Goal: Task Accomplishment & Management: Manage account settings

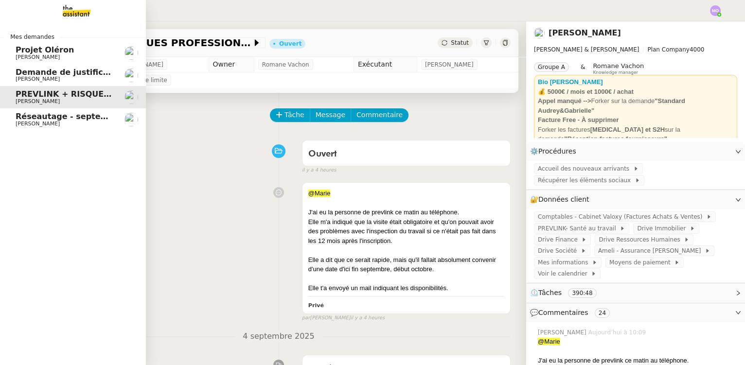
click at [89, 122] on span "[PERSON_NAME]" at bounding box center [65, 124] width 98 height 6
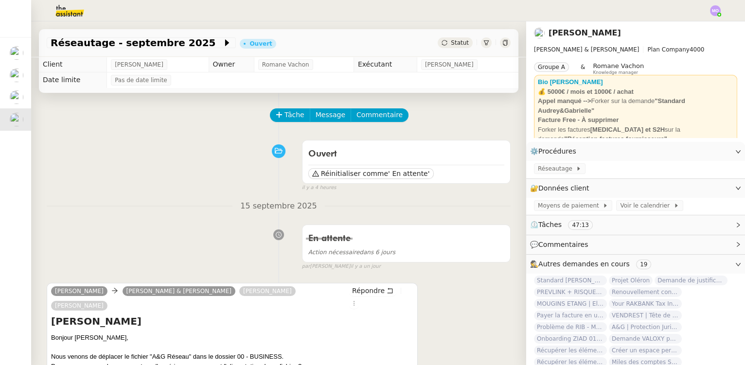
click at [82, 169] on div "Ouvert Réinitialiser comme ' En attente' false il y a 4 heures" at bounding box center [279, 164] width 464 height 56
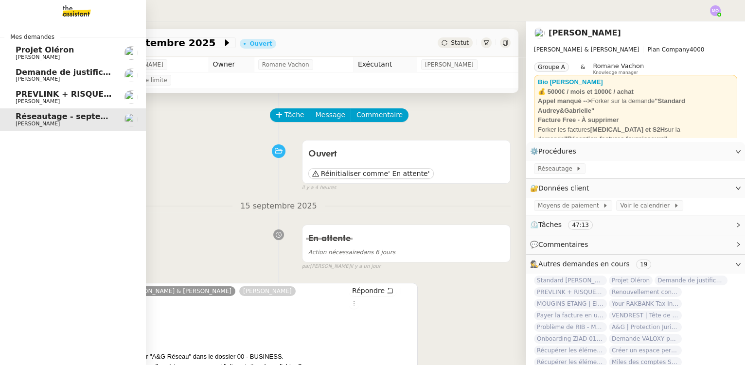
click at [59, 100] on span "[PERSON_NAME]" at bounding box center [65, 102] width 98 height 6
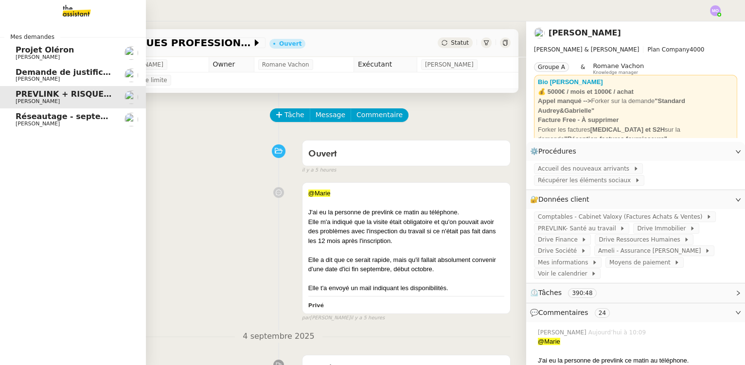
click at [29, 78] on span "[PERSON_NAME]" at bounding box center [38, 79] width 44 height 6
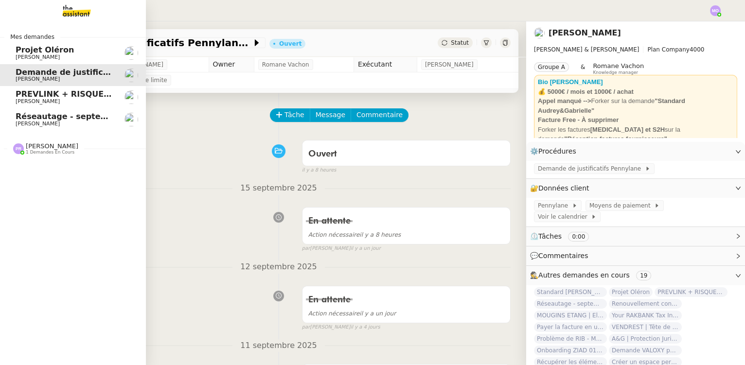
click at [37, 149] on span "[PERSON_NAME]" at bounding box center [52, 146] width 53 height 7
click at [54, 174] on span "[PERSON_NAME] wa KAYEMBE" at bounding box center [56, 174] width 81 height 6
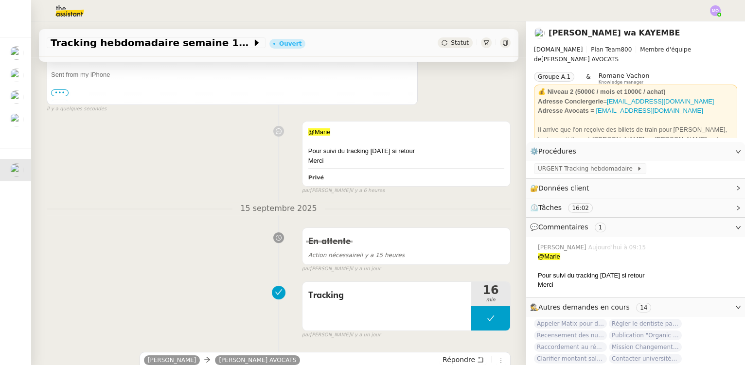
scroll to position [354, 0]
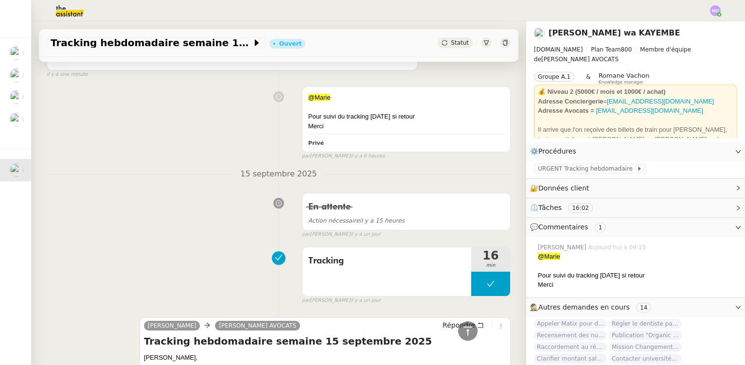
click at [113, 245] on div "Tracking 16 min false par [PERSON_NAME] [DATE]" at bounding box center [279, 274] width 464 height 62
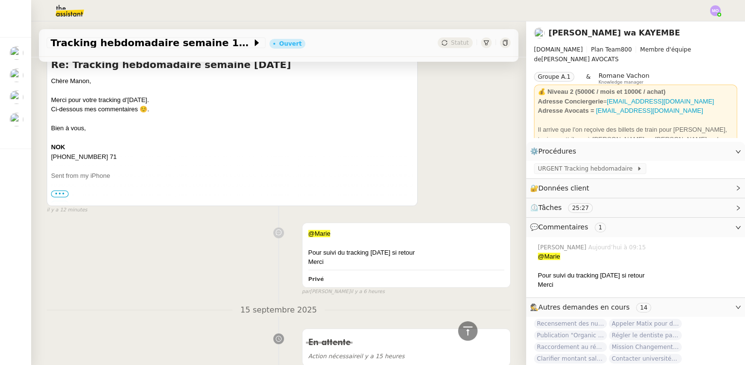
scroll to position [490, 0]
